Goal: Task Accomplishment & Management: Use online tool/utility

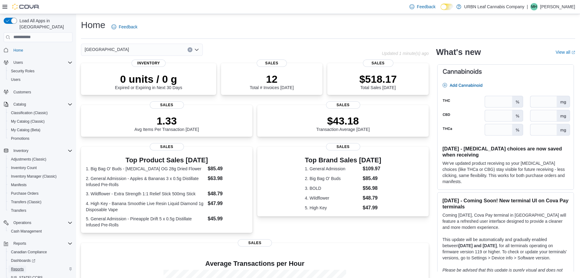
click at [21, 266] on span "Reports" at bounding box center [17, 268] width 13 height 5
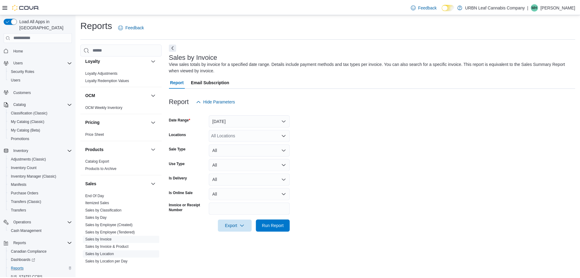
scroll to position [335, 0]
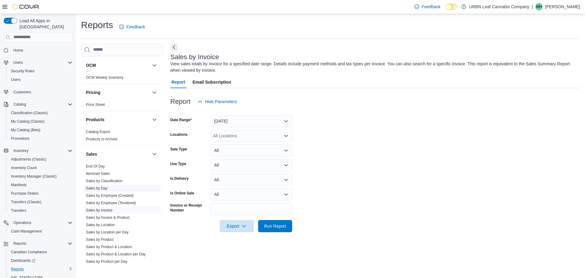
click at [96, 186] on link "Sales by Day" at bounding box center [97, 188] width 22 height 4
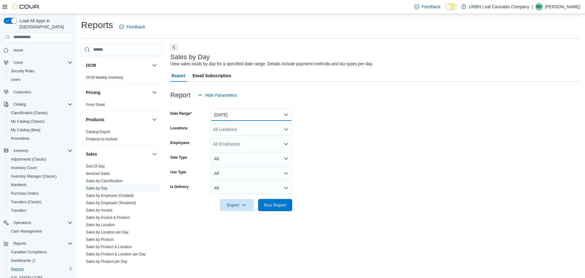
click at [242, 115] on button "[DATE]" at bounding box center [252, 114] width 82 height 12
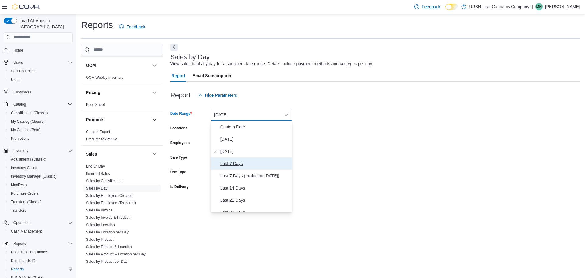
click at [241, 160] on span "Last 7 Days" at bounding box center [254, 163] width 69 height 7
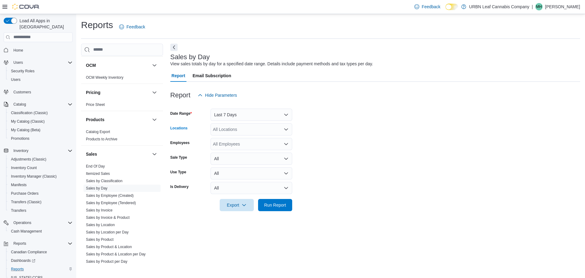
click at [244, 133] on div "All Locations" at bounding box center [252, 129] width 82 height 12
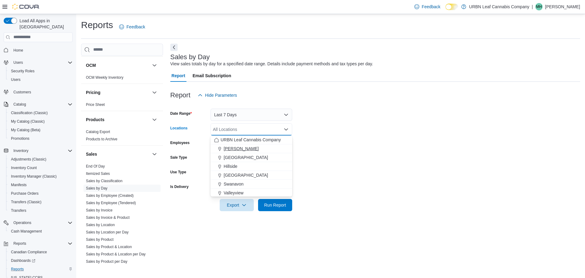
click at [241, 147] on span "[PERSON_NAME]" at bounding box center [241, 148] width 35 height 6
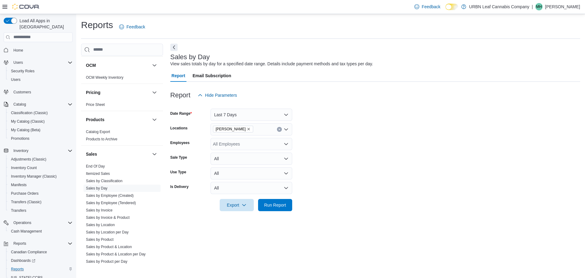
click at [343, 184] on form "Date Range Last 7 Days Locations [GEOGRAPHIC_DATA] Employees All Employees Sale…" at bounding box center [375, 156] width 410 height 110
click at [280, 203] on span "Run Report" at bounding box center [275, 204] width 22 height 6
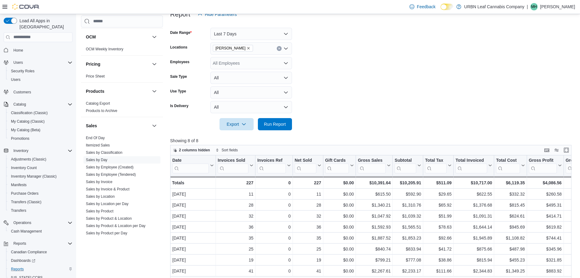
scroll to position [30, 0]
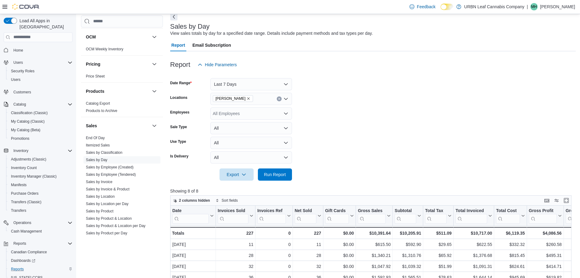
click at [286, 98] on div "[PERSON_NAME]" at bounding box center [252, 99] width 82 height 12
click at [286, 99] on icon "Open list of options" at bounding box center [286, 98] width 5 height 5
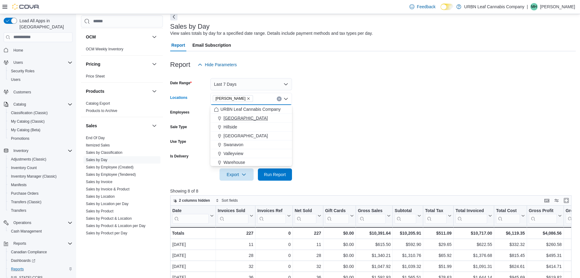
click at [241, 121] on button "[GEOGRAPHIC_DATA]" at bounding box center [252, 118] width 82 height 9
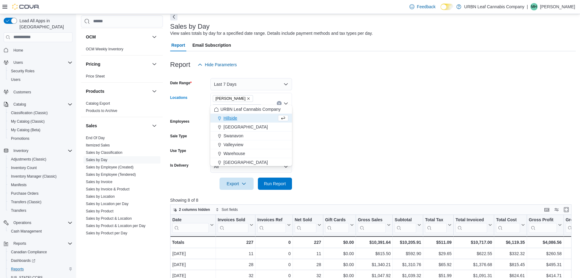
click at [235, 100] on span "[PERSON_NAME]" at bounding box center [233, 98] width 35 height 6
click at [247, 99] on icon "Remove Clairmont from selection in this group" at bounding box center [249, 99] width 4 height 4
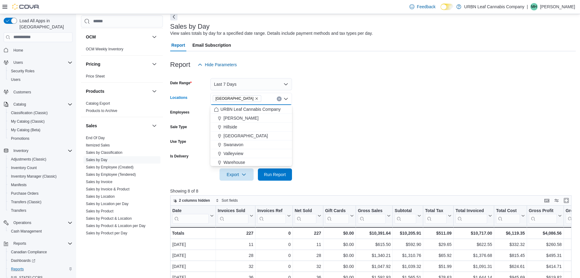
click at [340, 102] on form "Date Range Last 7 Days Locations [GEOGRAPHIC_DATA] Combo box. Selected. [GEOGRA…" at bounding box center [373, 126] width 406 height 110
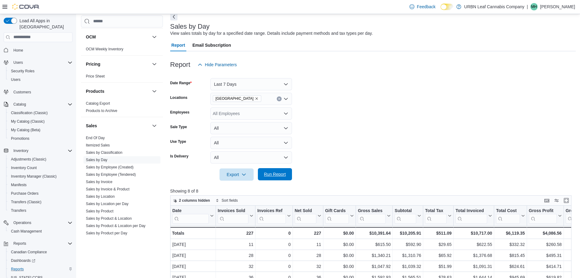
click at [280, 169] on span "Run Report" at bounding box center [275, 174] width 27 height 12
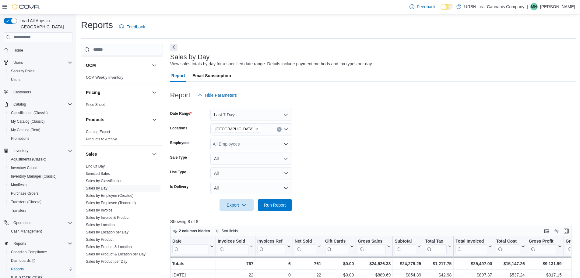
scroll to position [61, 0]
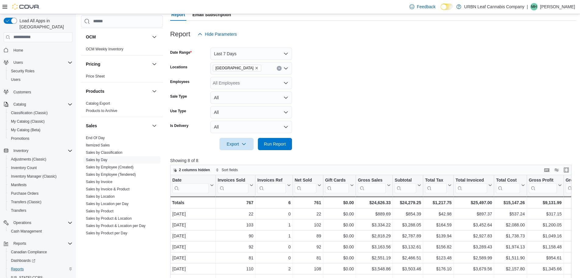
click at [280, 68] on icon "Clear input" at bounding box center [279, 68] width 2 height 2
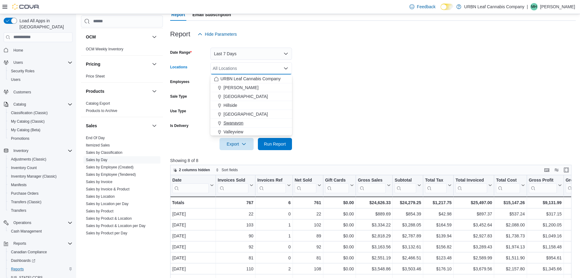
click at [254, 124] on div "Swanavon" at bounding box center [251, 123] width 74 height 6
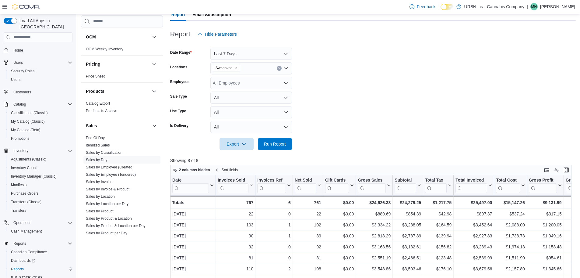
click at [346, 106] on form "Date Range Last 7 Days Locations [GEOGRAPHIC_DATA] Employees All Employees Sale…" at bounding box center [373, 95] width 406 height 110
click at [279, 139] on span "Run Report" at bounding box center [275, 143] width 27 height 12
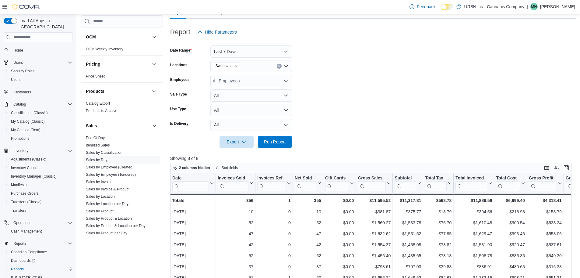
scroll to position [61, 0]
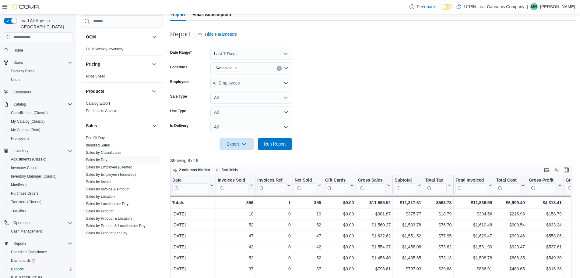
click at [281, 68] on button "Clear input" at bounding box center [279, 68] width 5 height 5
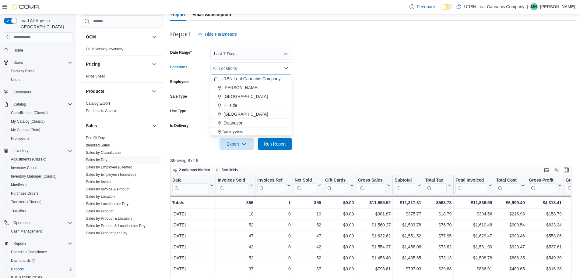
click at [246, 134] on div "Valleyview" at bounding box center [251, 132] width 74 height 6
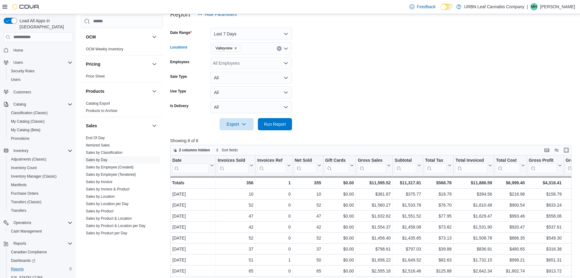
scroll to position [91, 0]
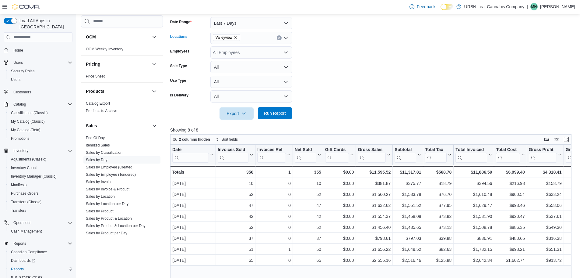
click at [273, 117] on span "Run Report" at bounding box center [275, 113] width 27 height 12
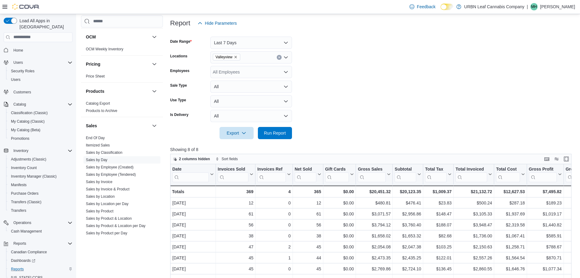
scroll to position [61, 0]
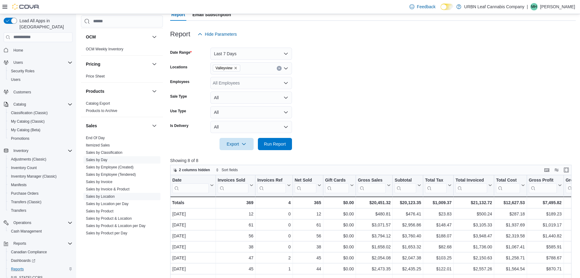
click at [104, 196] on link "Sales by Location" at bounding box center [100, 196] width 29 height 4
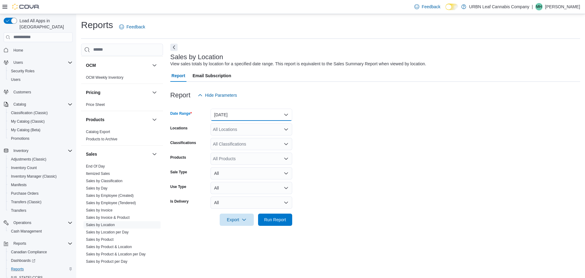
click at [251, 114] on button "[DATE]" at bounding box center [252, 114] width 82 height 12
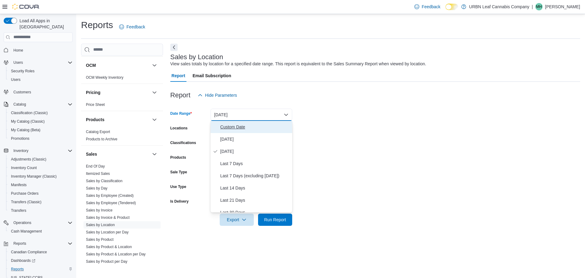
click at [244, 125] on span "Custom Date" at bounding box center [254, 126] width 69 height 7
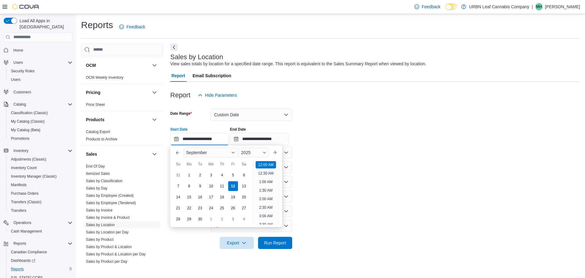
click at [172, 139] on input "**********" at bounding box center [199, 139] width 59 height 12
click at [191, 173] on div "1" at bounding box center [189, 174] width 11 height 11
type input "**********"
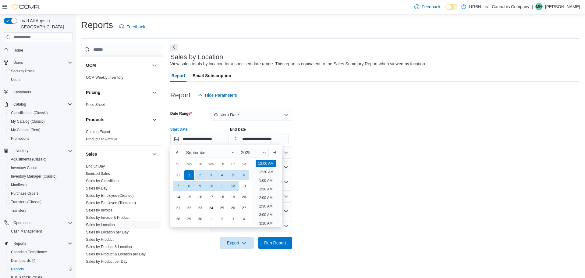
click at [393, 150] on form "**********" at bounding box center [375, 174] width 410 height 147
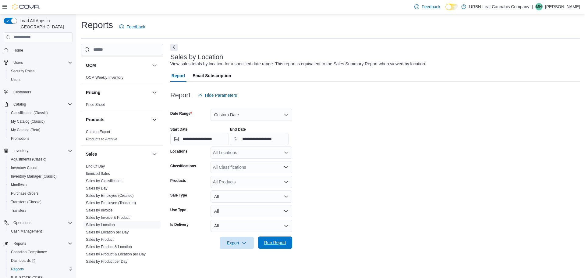
click at [274, 242] on span "Run Report" at bounding box center [275, 242] width 22 height 6
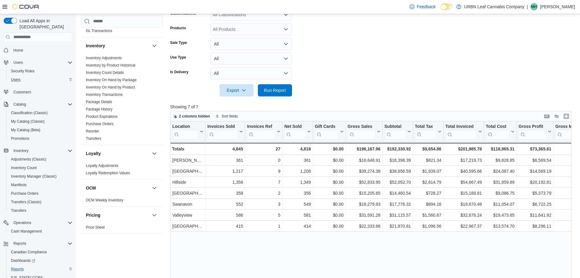
scroll to position [122, 0]
